Goal: Task Accomplishment & Management: Complete application form

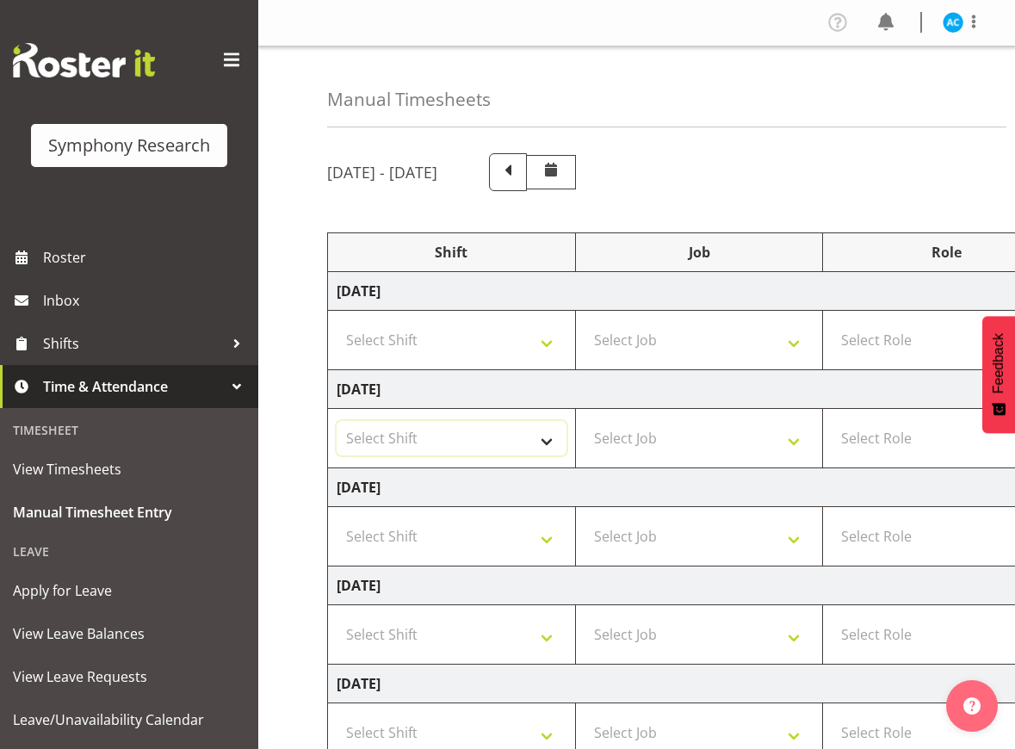
click at [501, 446] on select "Select Shift !!Weekend Residential (Roster IT Shift Label) *Business 9/10am ~ 4…" at bounding box center [452, 438] width 230 height 34
select select "26078"
click at [337, 421] on select "Select Shift !!Weekend Residential (Roster IT Shift Label) *Business 9/10am ~ 4…" at bounding box center [452, 438] width 230 height 34
click at [665, 446] on select "Select Job 550060 IF Admin 553492 World Poll Aus Wave 2 Main 2025 553493 World …" at bounding box center [700, 438] width 230 height 34
select select "10499"
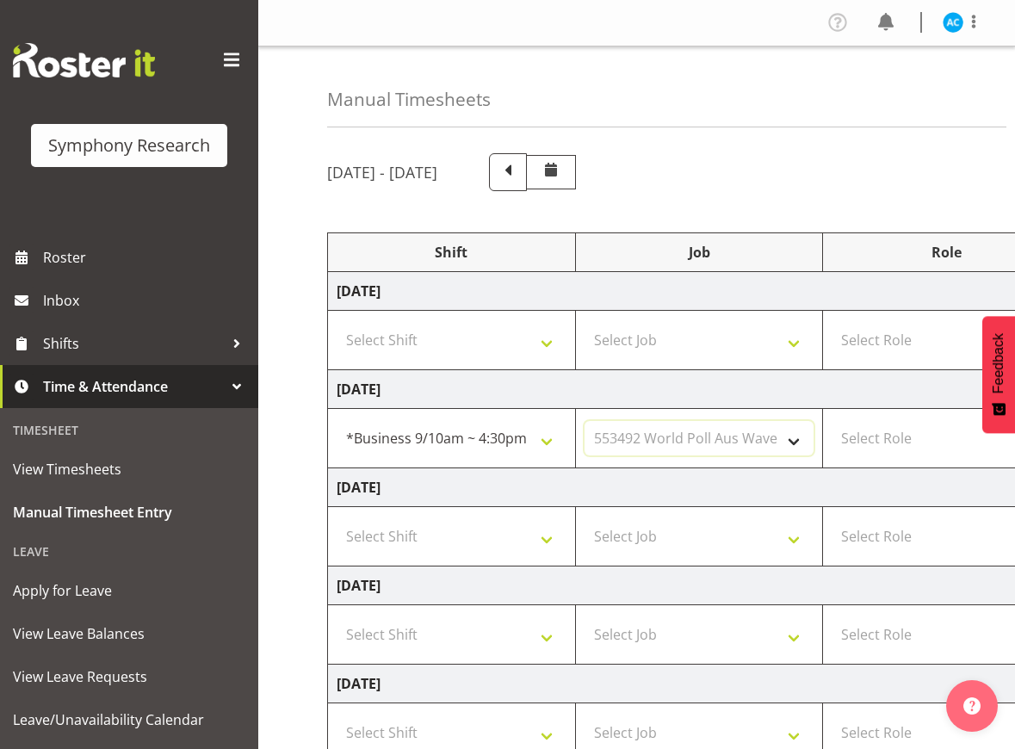
click at [585, 421] on select "Select Job 550060 IF Admin 553492 World Poll Aus Wave 2 Main 2025 553493 World …" at bounding box center [700, 438] width 230 height 34
click at [929, 444] on select "Select Role Briefing Interviewing" at bounding box center [947, 438] width 230 height 34
select select "47"
click at [832, 421] on select "Select Role Briefing Interviewing" at bounding box center [947, 438] width 230 height 34
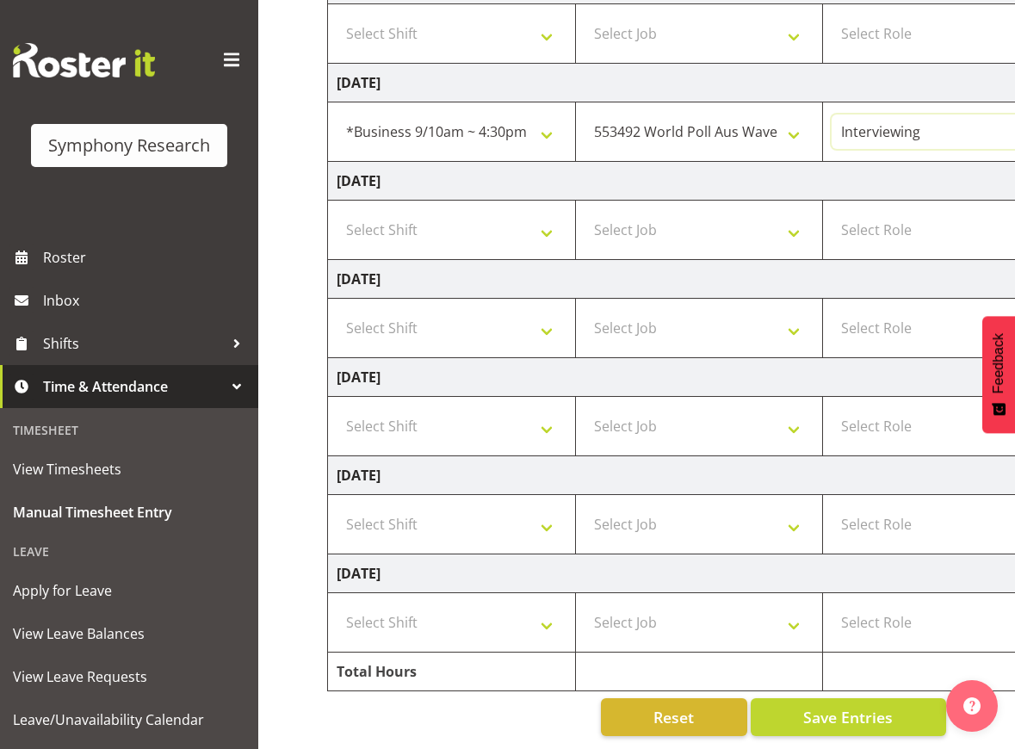
scroll to position [0, 517]
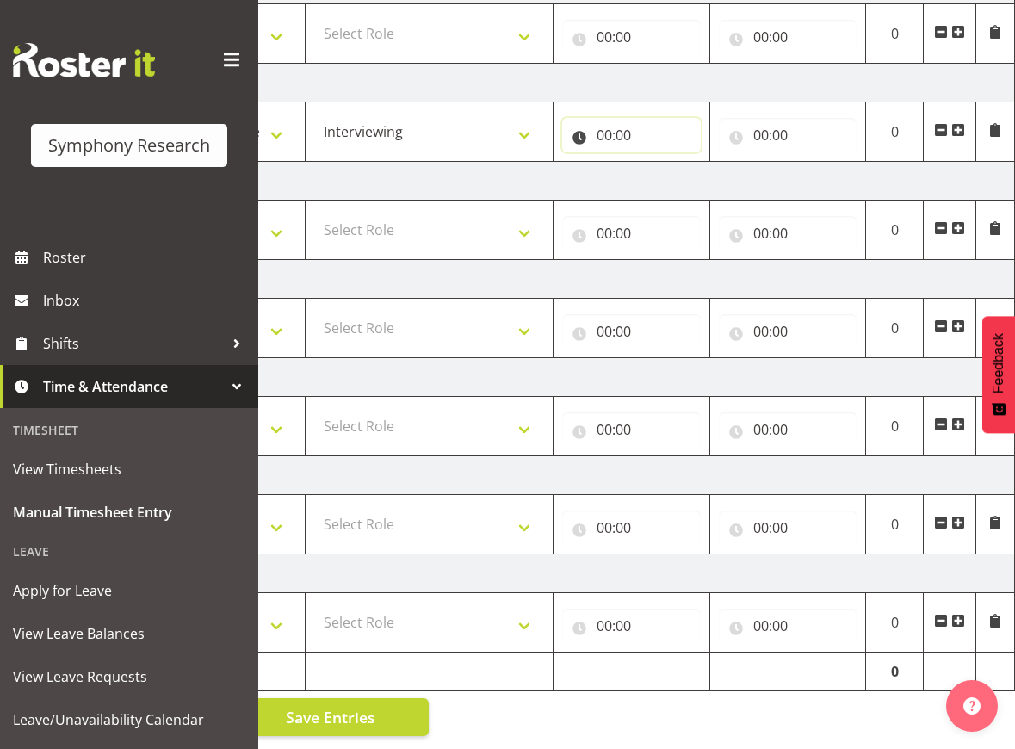
click at [622, 118] on input "00:00" at bounding box center [631, 135] width 139 height 34
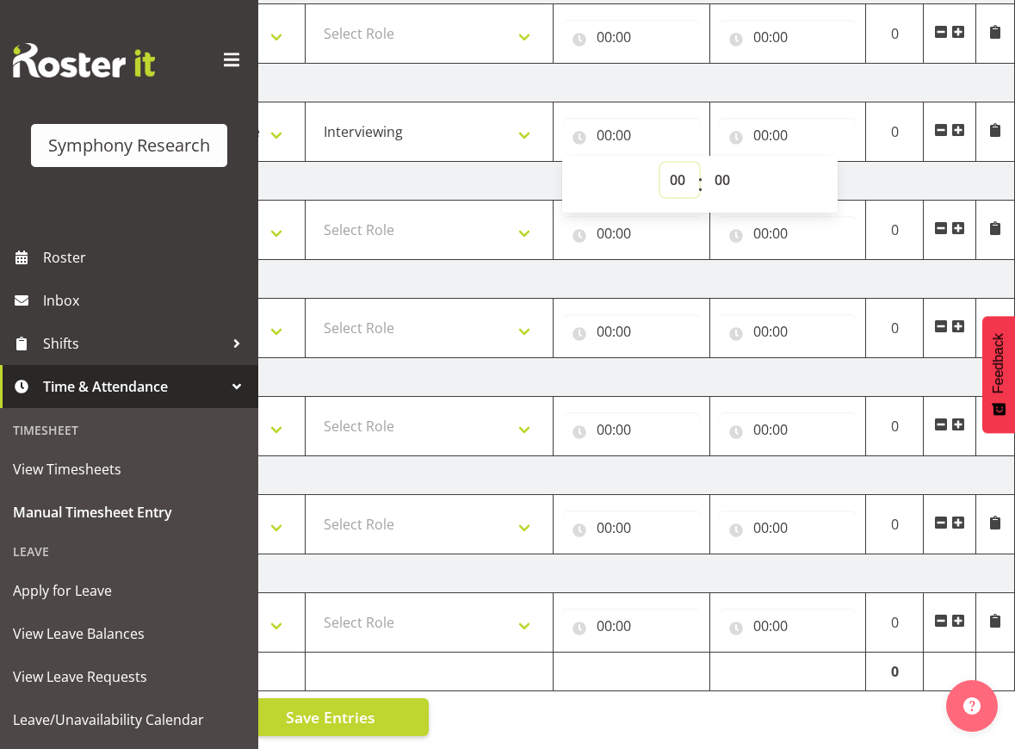
click at [681, 163] on select "00 01 02 03 04 05 06 07 08 09 10 11 12 13 14 15 16 17 18 19 20 21 22 23" at bounding box center [679, 180] width 39 height 34
select select "13"
click at [660, 163] on select "00 01 02 03 04 05 06 07 08 09 10 11 12 13 14 15 16 17 18 19 20 21 22 23" at bounding box center [679, 180] width 39 height 34
type input "13:00"
click at [759, 118] on input "00:00" at bounding box center [788, 135] width 139 height 34
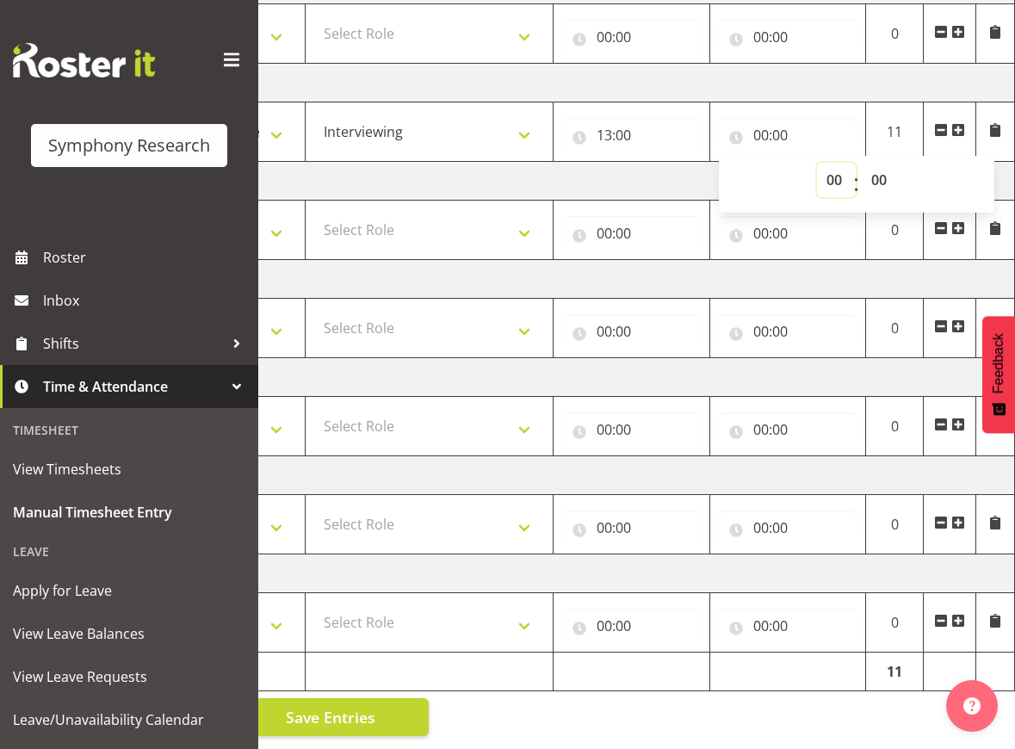
click at [826, 168] on select "00 01 02 03 04 05 06 07 08 09 10 11 12 13 14 15 16 17 18 19 20 21 22 23" at bounding box center [836, 180] width 39 height 34
select select "16"
click at [817, 163] on select "00 01 02 03 04 05 06 07 08 09 10 11 12 13 14 15 16 17 18 19 20 21 22 23" at bounding box center [836, 180] width 39 height 34
type input "16:00"
click at [888, 164] on select "00 01 02 03 04 05 06 07 08 09 10 11 12 13 14 15 16 17 18 19 20 21 22 23 24 25 2…" at bounding box center [881, 180] width 39 height 34
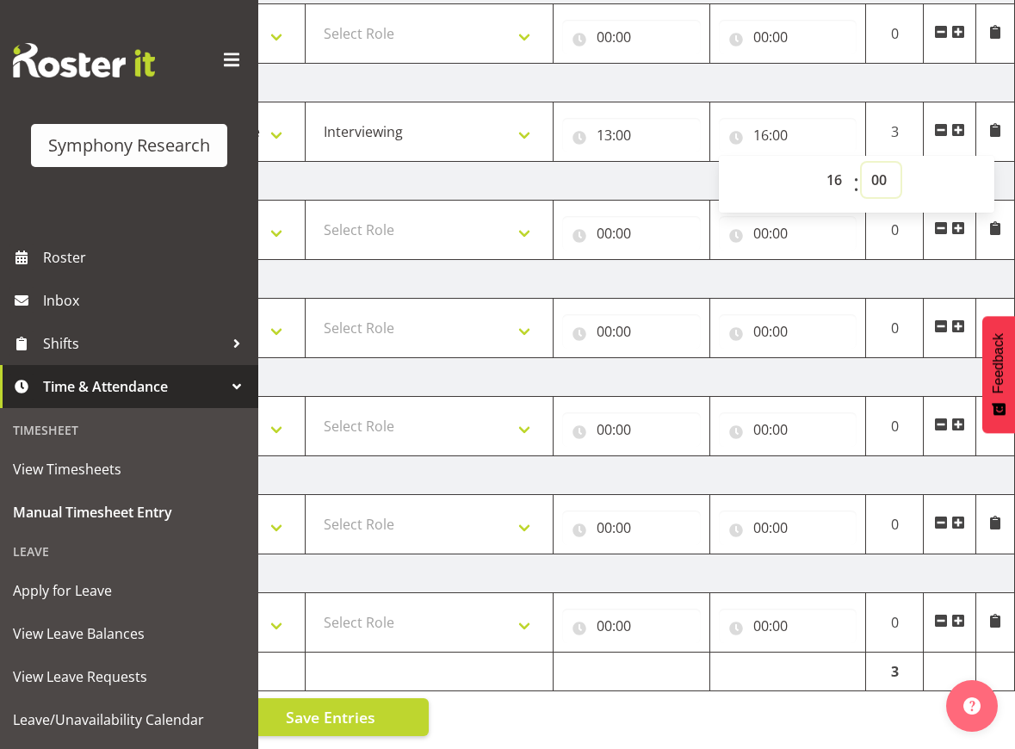
select select "40"
click at [862, 163] on select "00 01 02 03 04 05 06 07 08 09 10 11 12 13 14 15 16 17 18 19 20 21 22 23 24 25 2…" at bounding box center [881, 180] width 39 height 34
type input "16:40"
click at [675, 235] on td "00:00 00 01 02 03 04 05 06 07 08 09 10 11 12 13 14 15 16 17 18 19 20 21 22 23 :…" at bounding box center [632, 230] width 157 height 59
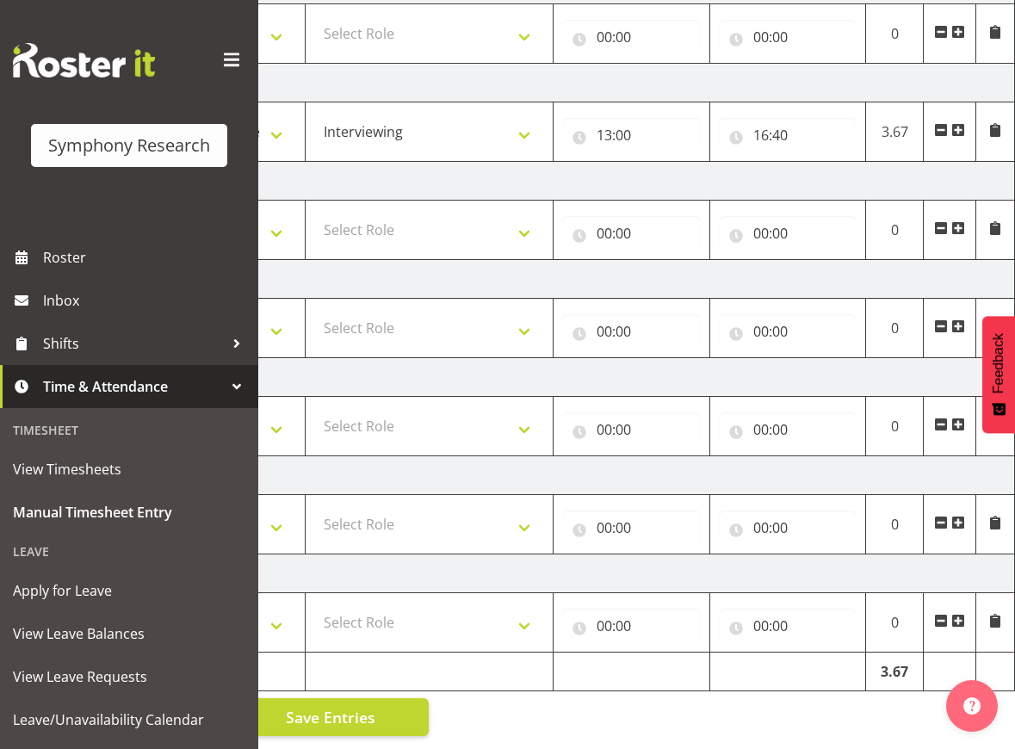
click at [956, 123] on span at bounding box center [958, 130] width 14 height 14
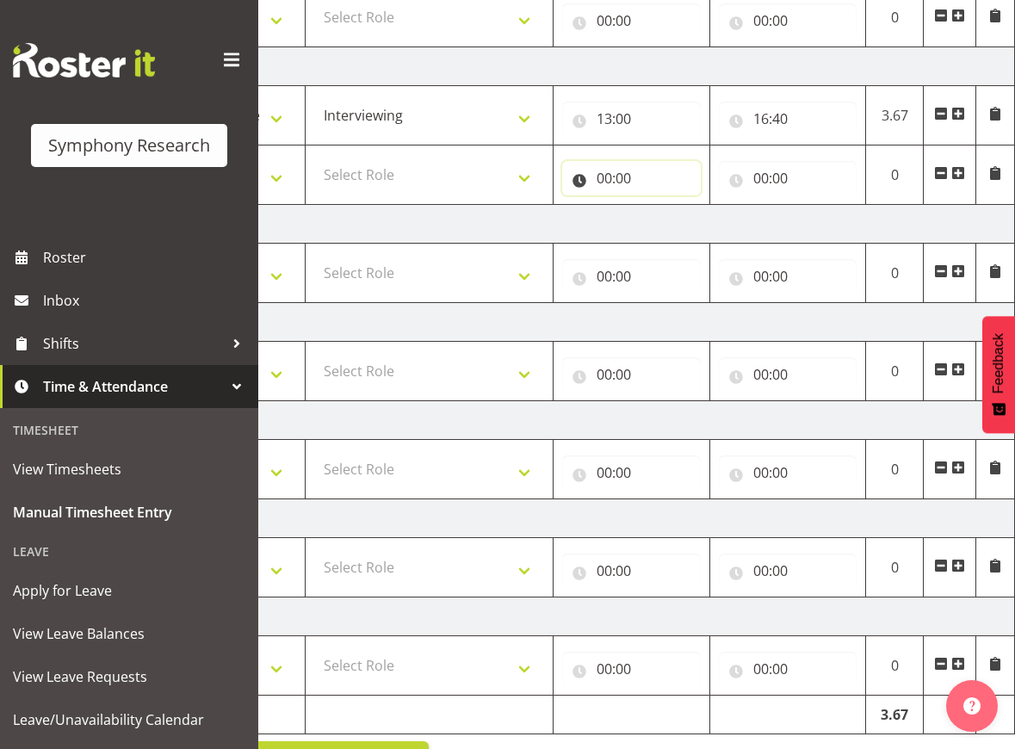
click at [646, 180] on input "00:00" at bounding box center [631, 178] width 139 height 34
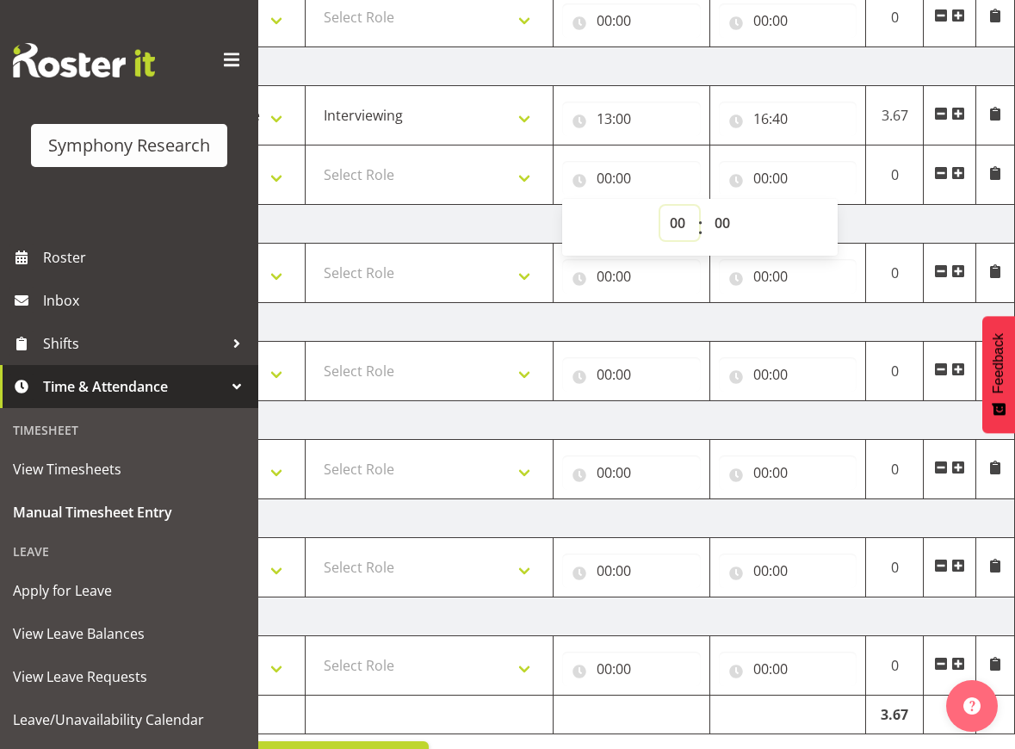
click at [679, 230] on select "00 01 02 03 04 05 06 07 08 09 10 11 12 13 14 15 16 17 18 19 20 21 22 23" at bounding box center [679, 223] width 39 height 34
click at [684, 223] on select "00 01 02 03 04 05 06 07 08 09 10 11 12 13 14 15 16 17 18 19 20 21 22 23" at bounding box center [679, 223] width 39 height 34
select select "17"
click at [660, 206] on select "00 01 02 03 04 05 06 07 08 09 10 11 12 13 14 15 16 17 18 19 20 21 22 23" at bounding box center [679, 223] width 39 height 34
type input "17:00"
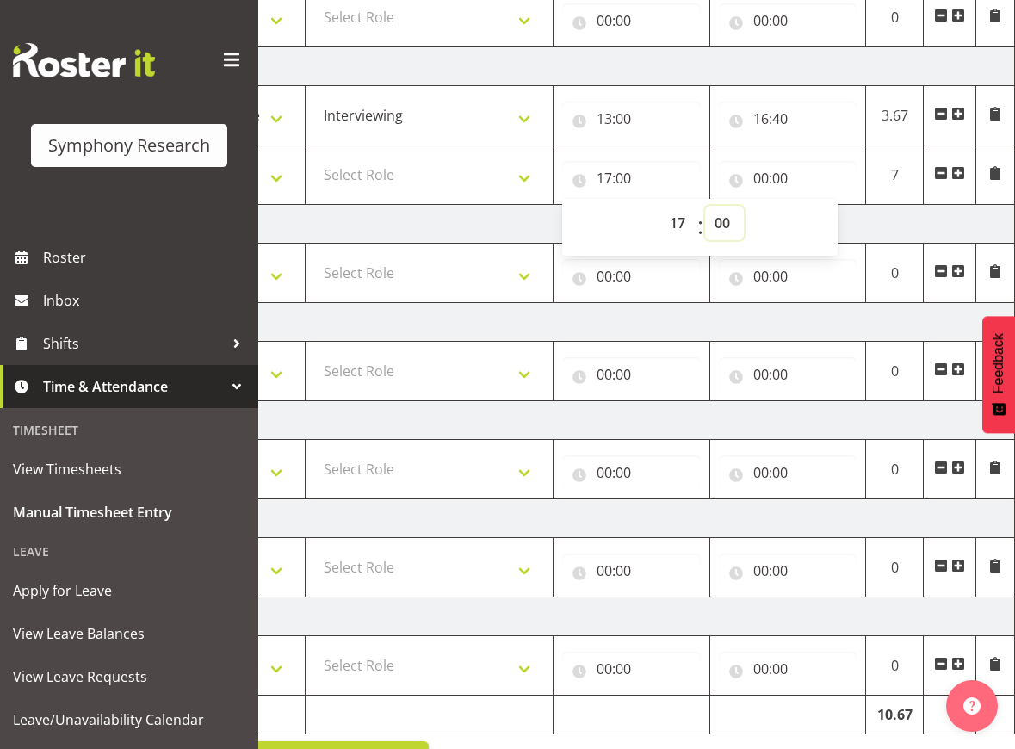
click at [722, 219] on select "00 01 02 03 04 05 06 07 08 09 10 11 12 13 14 15 16 17 18 19 20 21 22 23 24 25 2…" at bounding box center [724, 223] width 39 height 34
select select "10"
click at [705, 206] on select "00 01 02 03 04 05 06 07 08 09 10 11 12 13 14 15 16 17 18 19 20 21 22 23 24 25 2…" at bounding box center [724, 223] width 39 height 34
type input "17:10"
click at [790, 164] on input "00:00" at bounding box center [788, 178] width 139 height 34
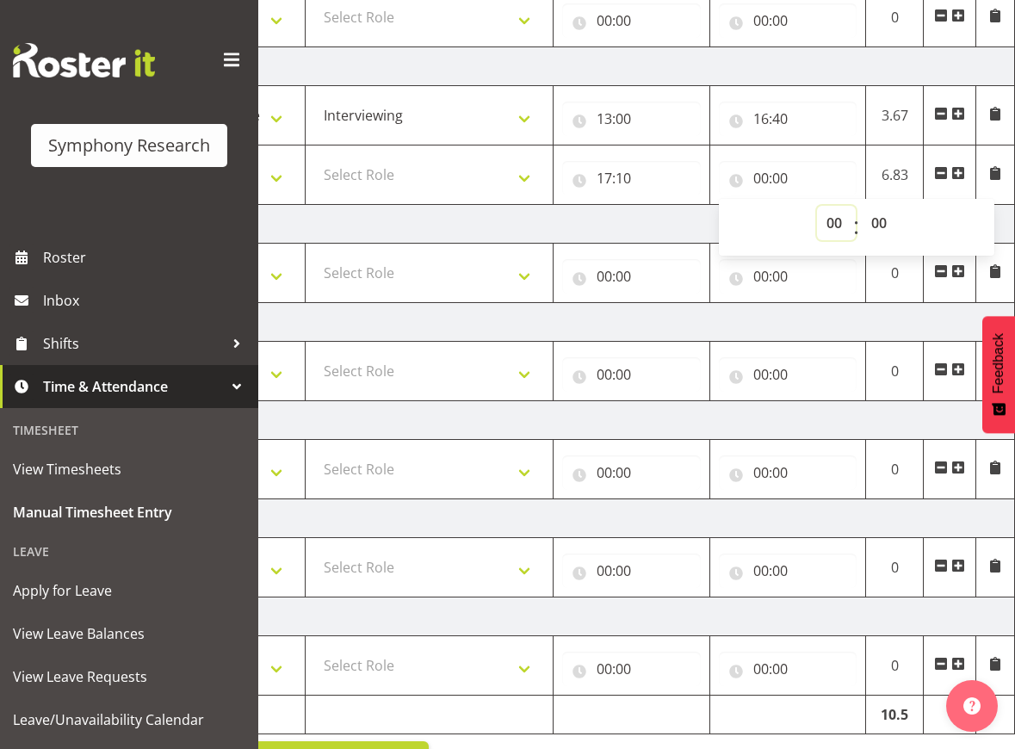
click at [831, 226] on select "00 01 02 03 04 05 06 07 08 09 10 11 12 13 14 15 16 17 18 19 20 21 22 23" at bounding box center [836, 223] width 39 height 34
select select "18"
click at [817, 206] on select "00 01 02 03 04 05 06 07 08 09 10 11 12 13 14 15 16 17 18 19 20 21 22 23" at bounding box center [836, 223] width 39 height 34
type input "18:00"
click at [820, 733] on table "Shift Job Role Start Time End Time Total [DATE] Select Shift !!Weekend Resident…" at bounding box center [412, 322] width 1205 height 825
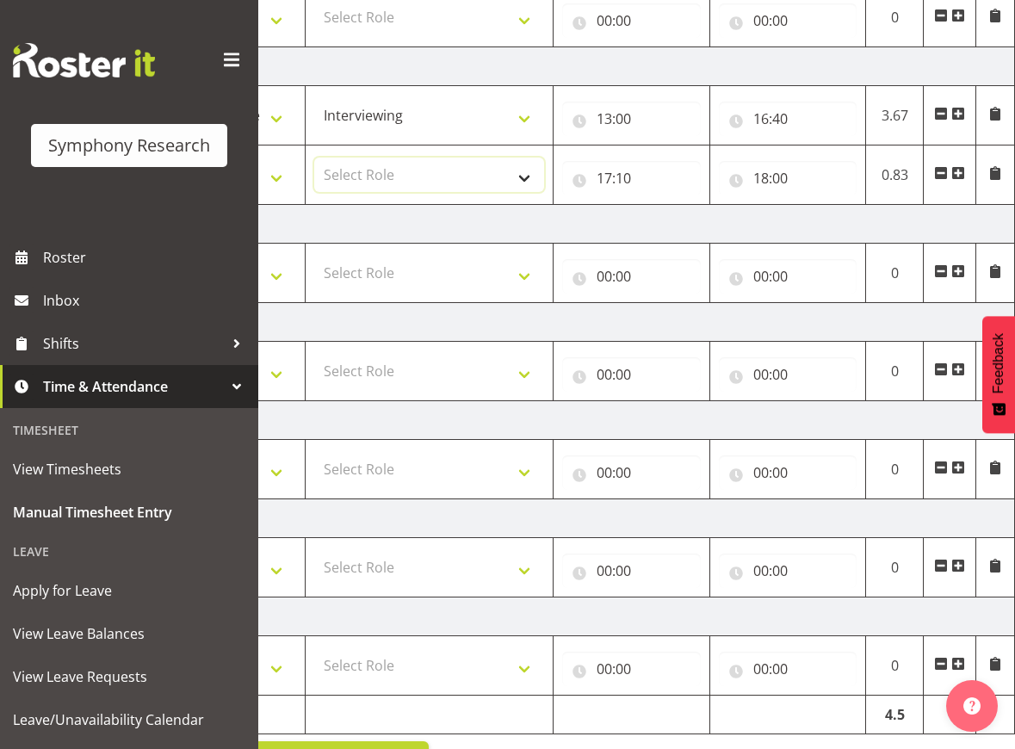
click at [482, 178] on select "Select Role Briefing Interviewing" at bounding box center [429, 175] width 230 height 34
select select "47"
click at [314, 158] on select "Select Role Briefing Interviewing" at bounding box center [429, 175] width 230 height 34
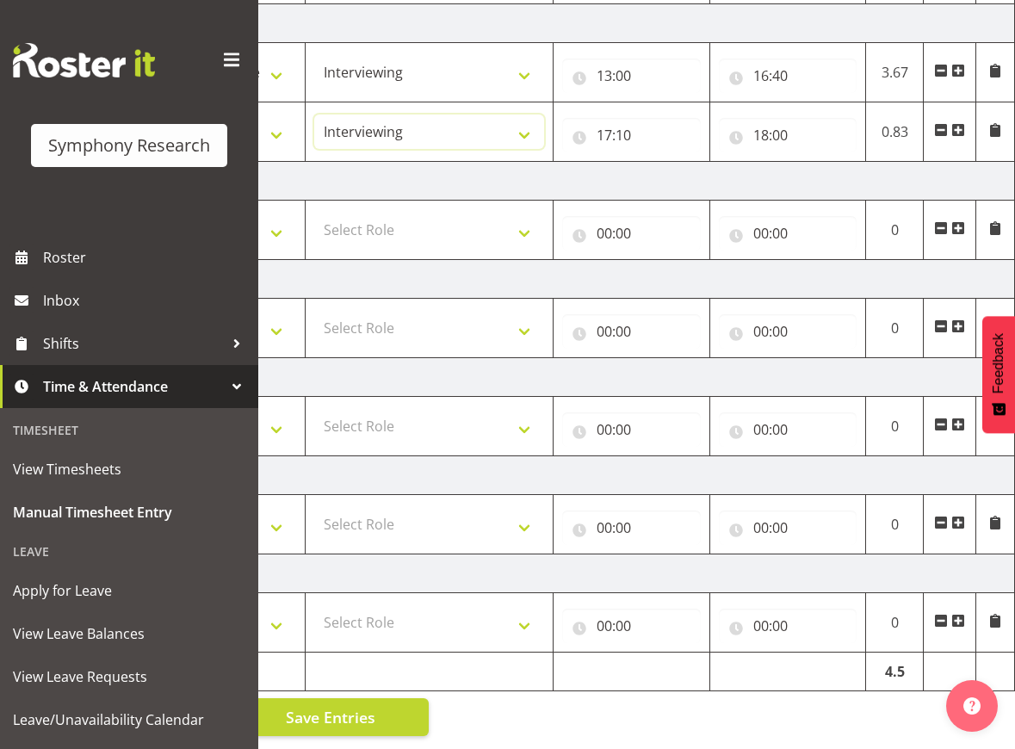
scroll to position [0, 0]
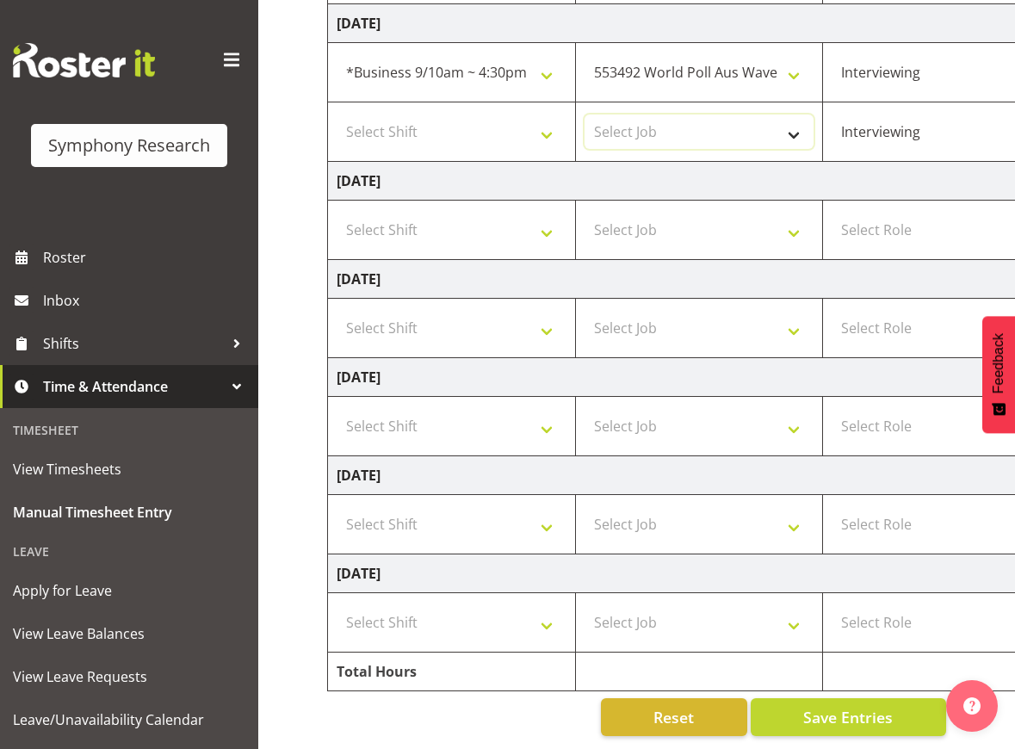
click at [692, 114] on select "Select Job 550060 IF Admin 553492 World Poll Aus Wave 2 Main 2025 553493 World …" at bounding box center [700, 131] width 230 height 34
select select "10499"
click at [585, 114] on select "Select Job 550060 IF Admin 553492 World Poll Aus Wave 2 Main 2025 553493 World …" at bounding box center [700, 131] width 230 height 34
click at [485, 114] on select "Select Shift !!Weekend Residential (Roster IT Shift Label) *Business 9/10am ~ 4…" at bounding box center [452, 131] width 230 height 34
select select "26078"
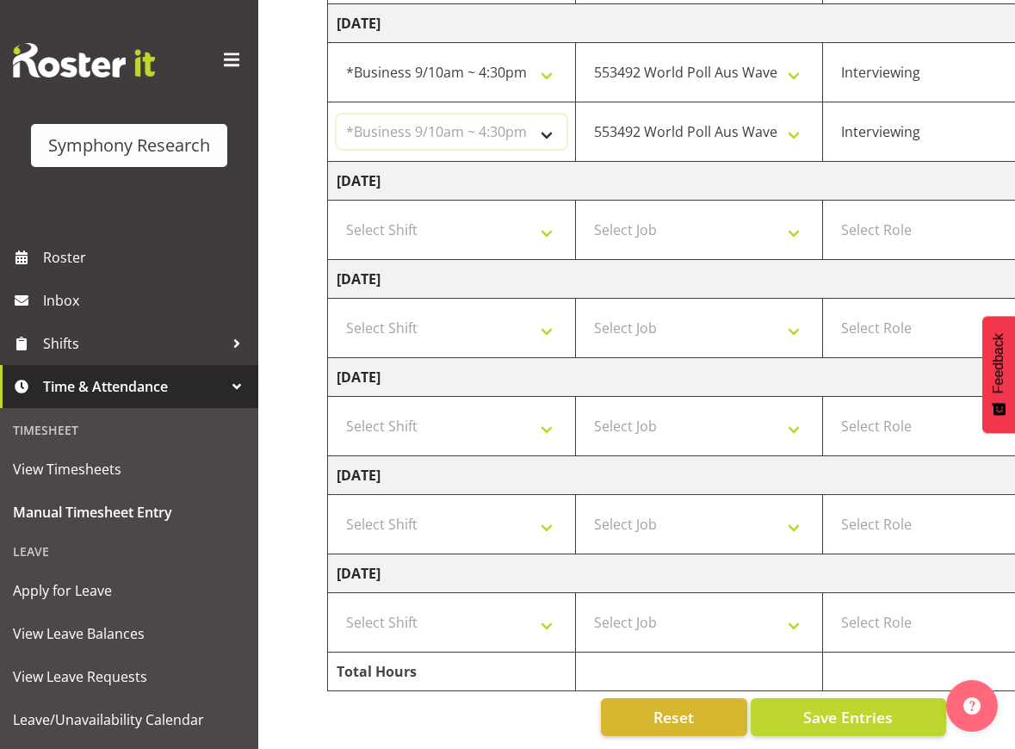
click at [337, 114] on select "Select Shift !!Weekend Residential (Roster IT Shift Label) *Business 9/10am ~ 4…" at bounding box center [452, 131] width 230 height 34
click at [869, 711] on span "Save Entries" at bounding box center [848, 717] width 90 height 22
